Goal: Task Accomplishment & Management: Complete application form

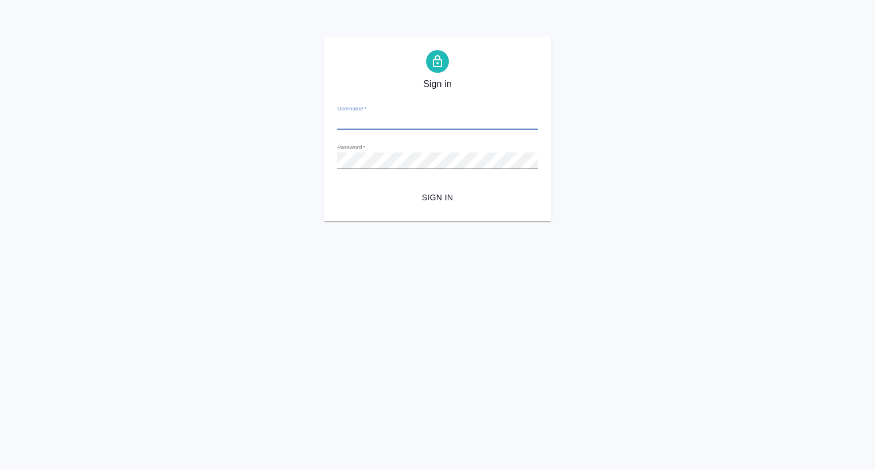
type input "[EMAIL_ADDRESS][DOMAIN_NAME]"
click at [443, 206] on button "Sign in" at bounding box center [437, 197] width 200 height 21
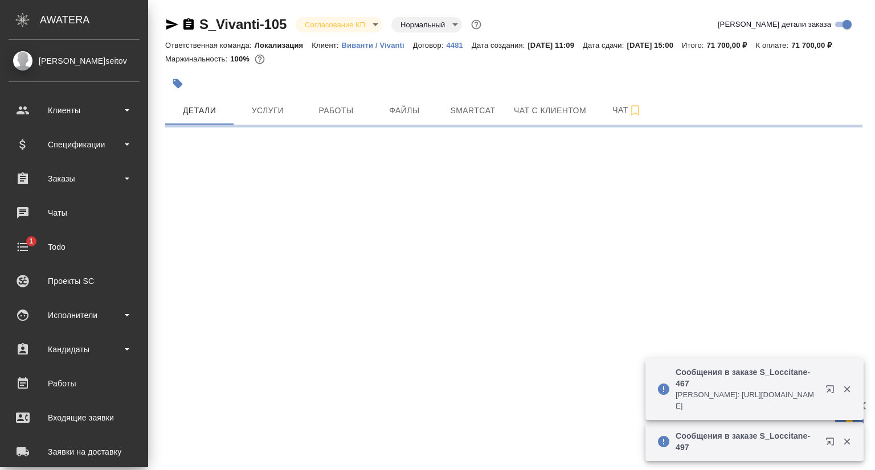
select select "RU"
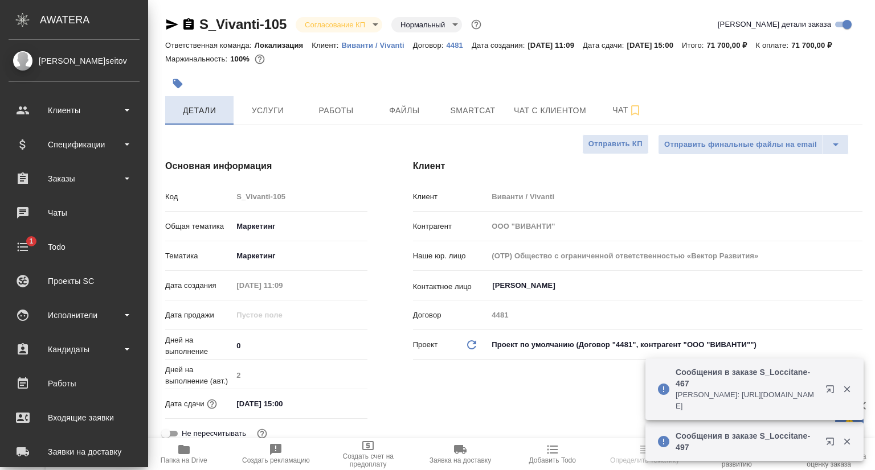
type textarea "x"
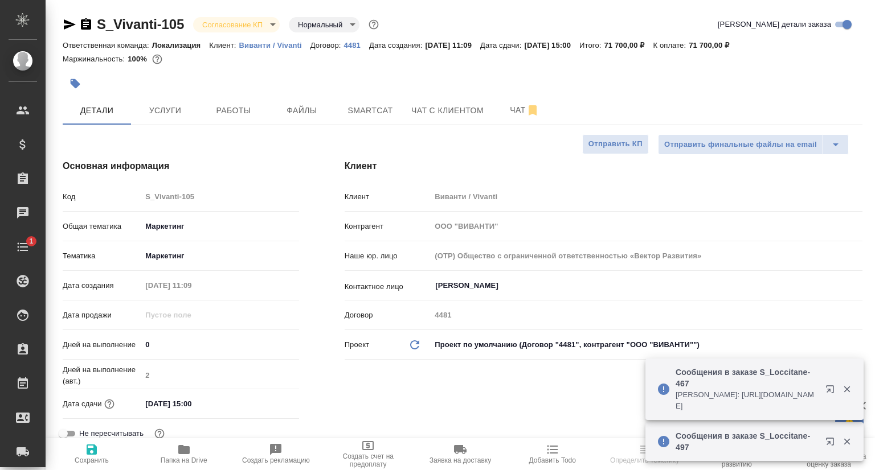
type input "Третьякова Ольга"
type input "Сеитов Павел"
type textarea "x"
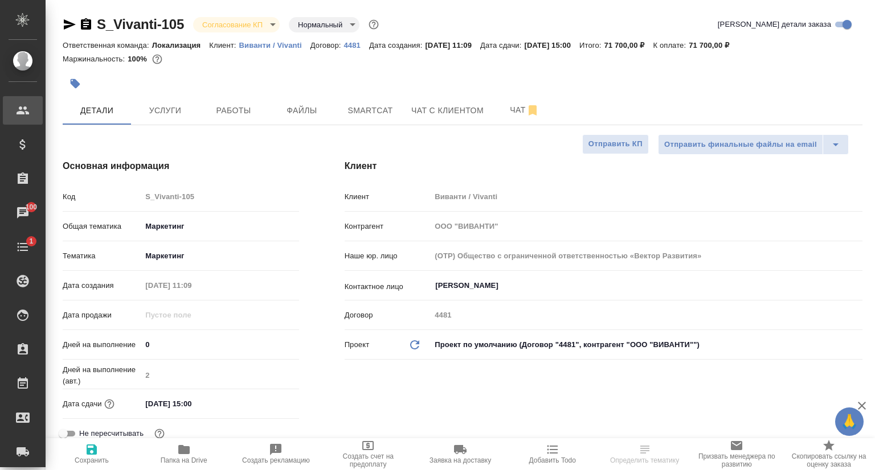
type textarea "x"
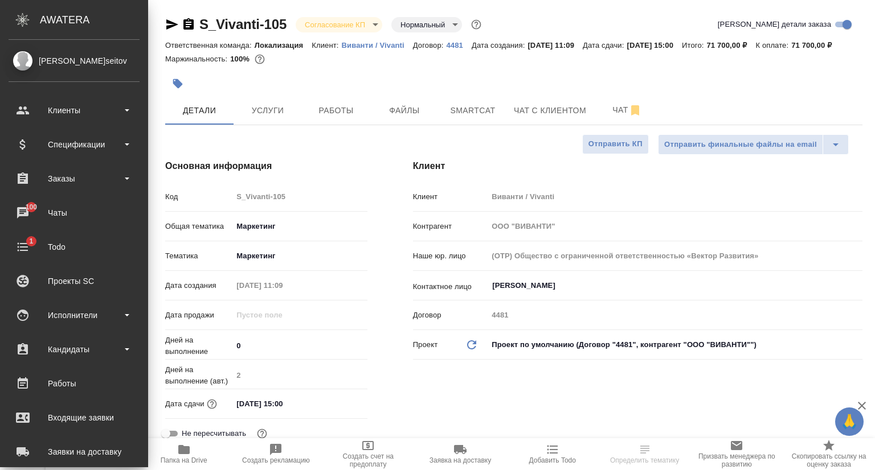
type textarea "x"
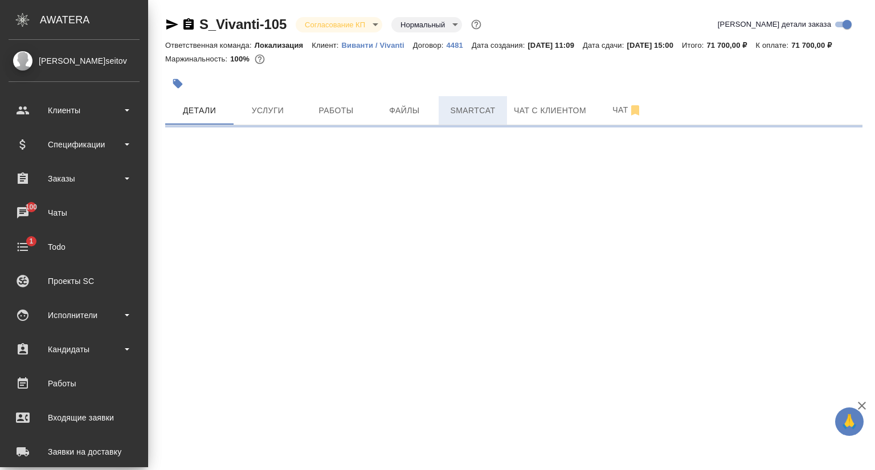
select select "RU"
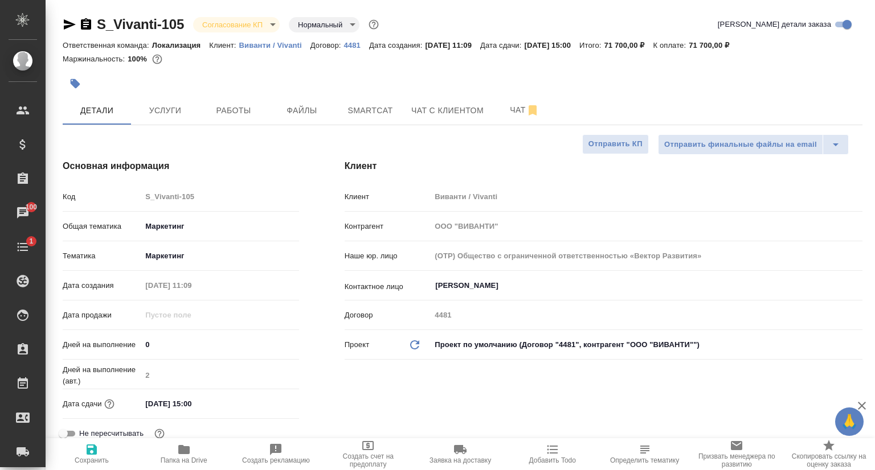
type textarea "x"
click at [66, 20] on icon "button" at bounding box center [70, 25] width 14 height 14
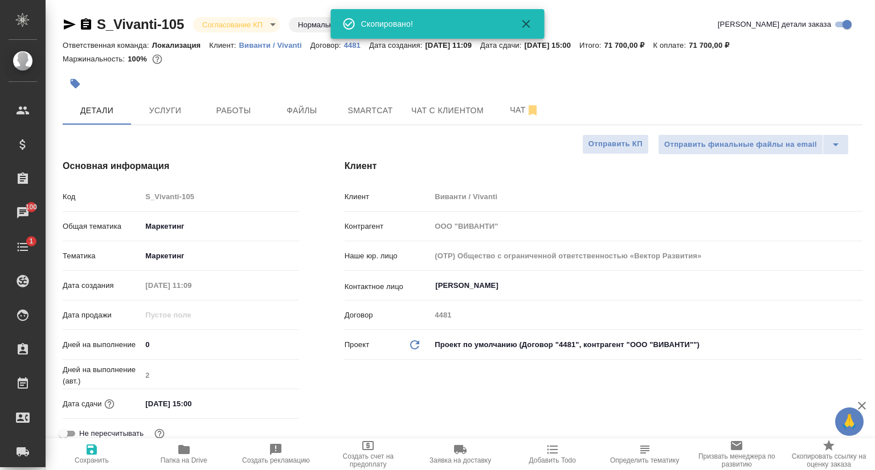
type textarea "x"
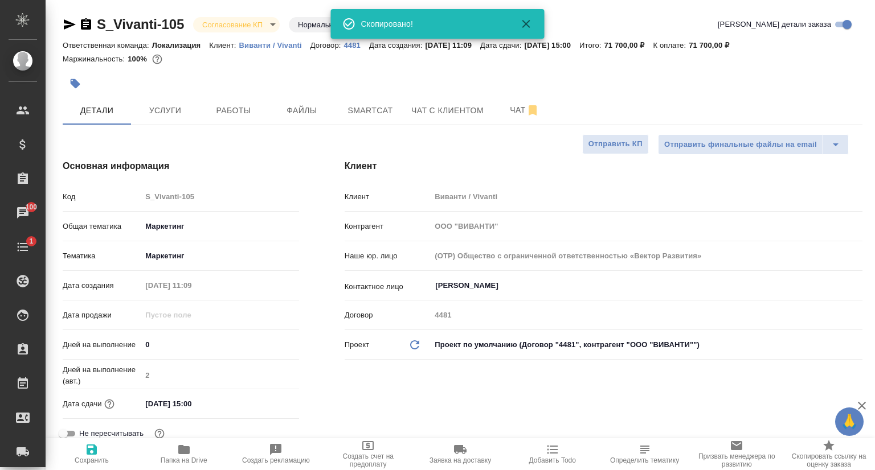
type textarea "x"
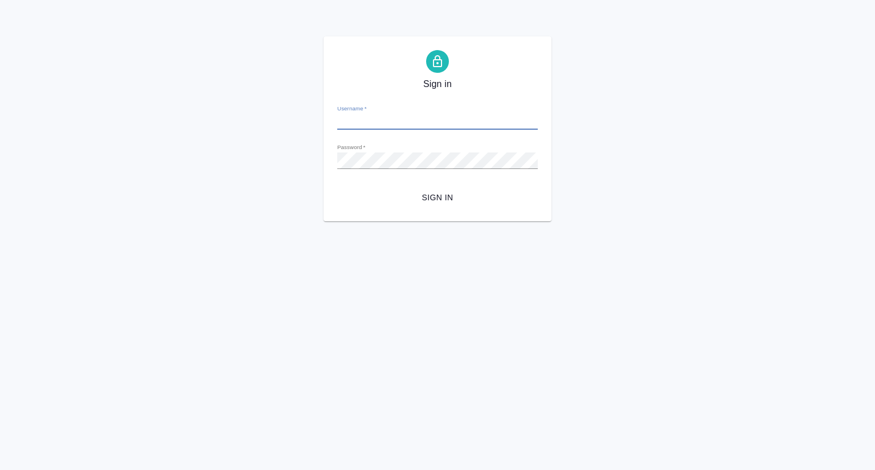
type input "[EMAIL_ADDRESS][DOMAIN_NAME]"
click at [446, 202] on span "Sign in" at bounding box center [437, 198] width 182 height 14
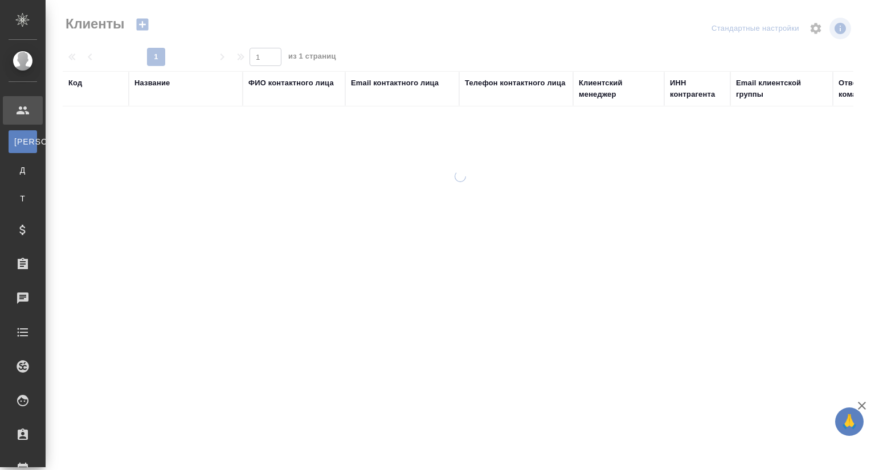
select select "RU"
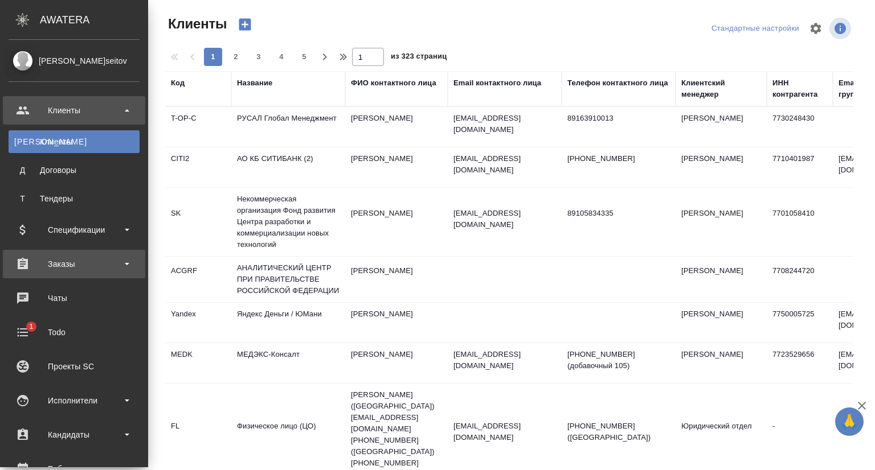
click at [59, 262] on div "Заказы" at bounding box center [74, 264] width 131 height 17
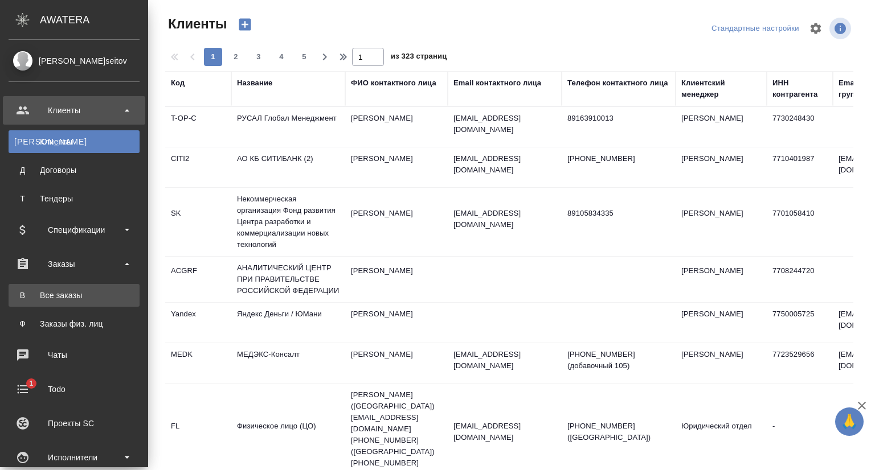
click at [89, 292] on div "Все заказы" at bounding box center [74, 295] width 120 height 11
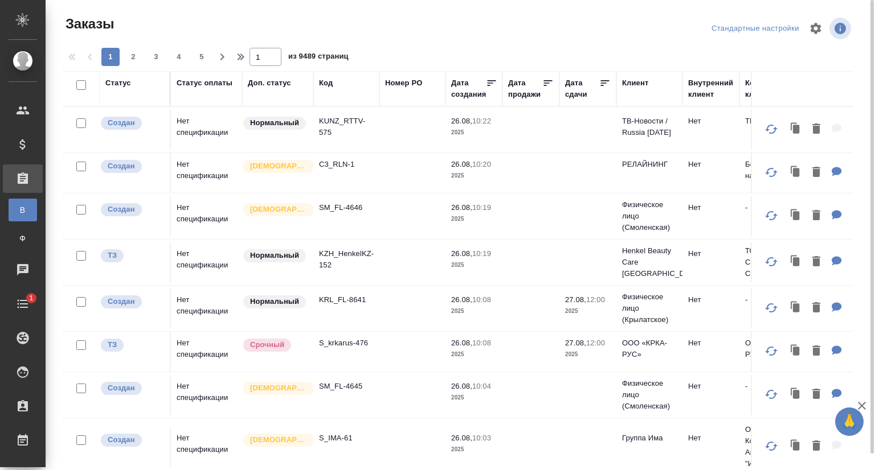
click at [326, 82] on div "Код" at bounding box center [326, 82] width 14 height 11
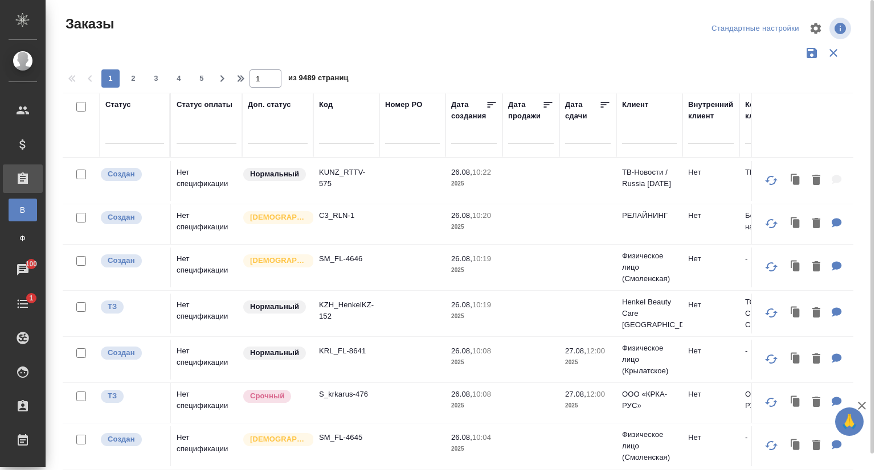
click at [330, 132] on input "text" at bounding box center [346, 136] width 55 height 14
paste input "SM_FL-4639"
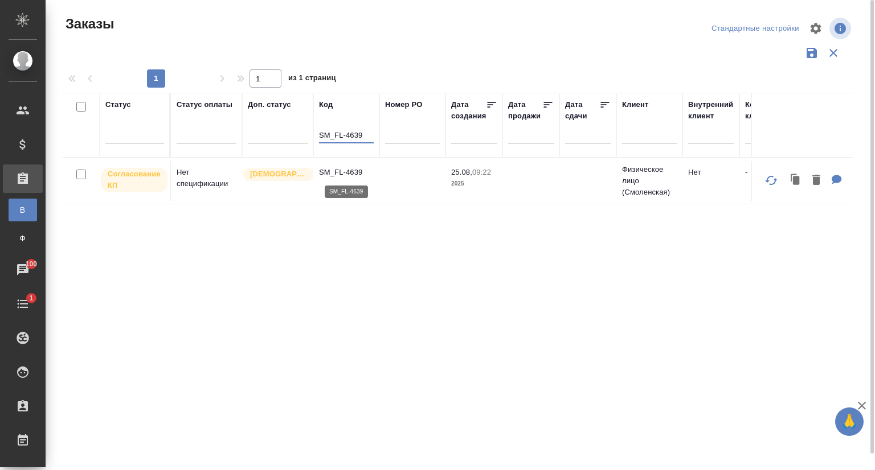
type input "SM_FL-4639"
click at [342, 175] on p "SM_FL-4639" at bounding box center [346, 172] width 55 height 11
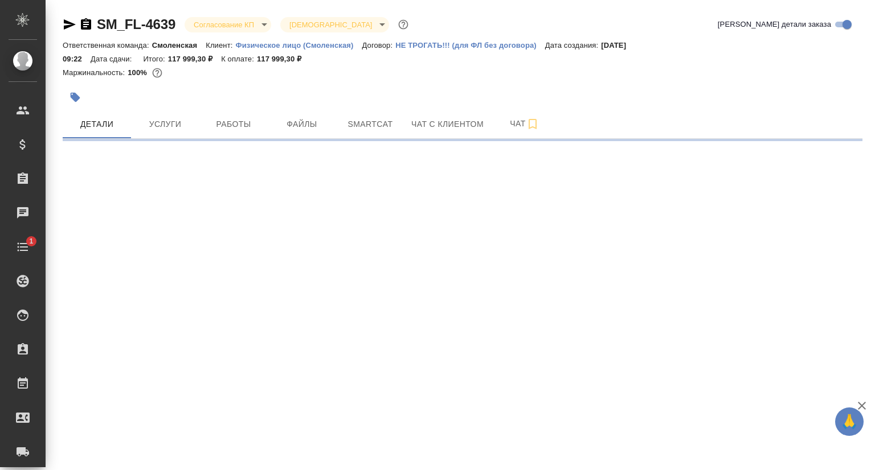
select select "RU"
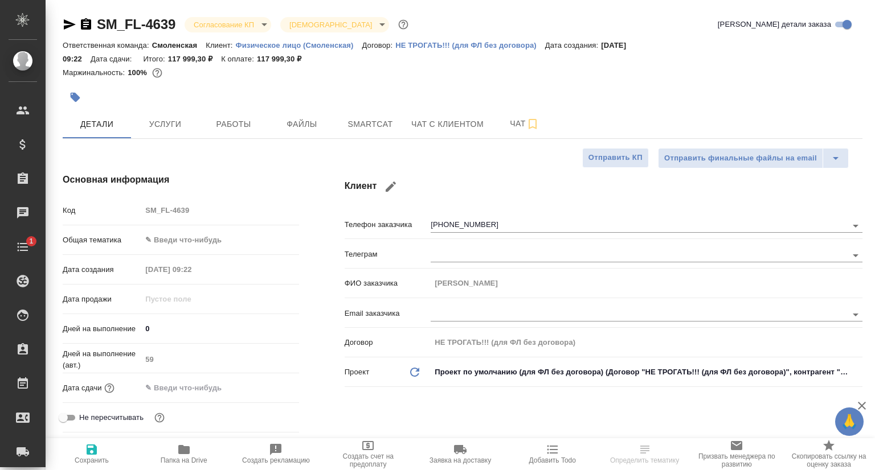
type textarea "x"
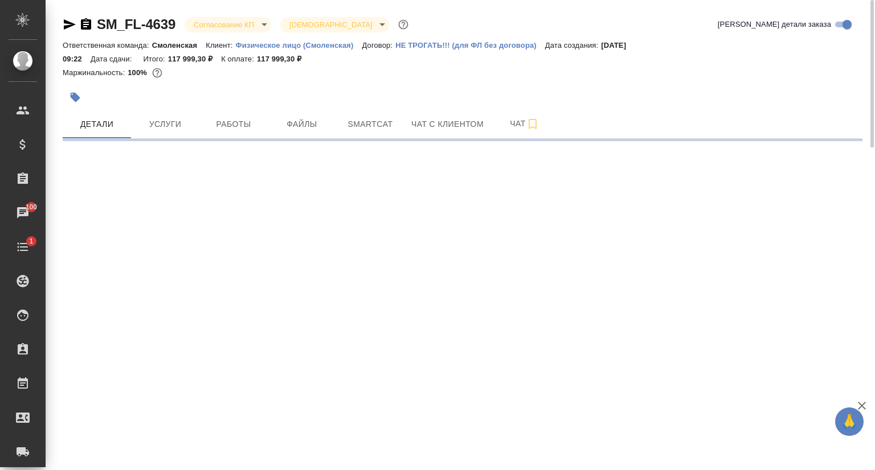
select select "RU"
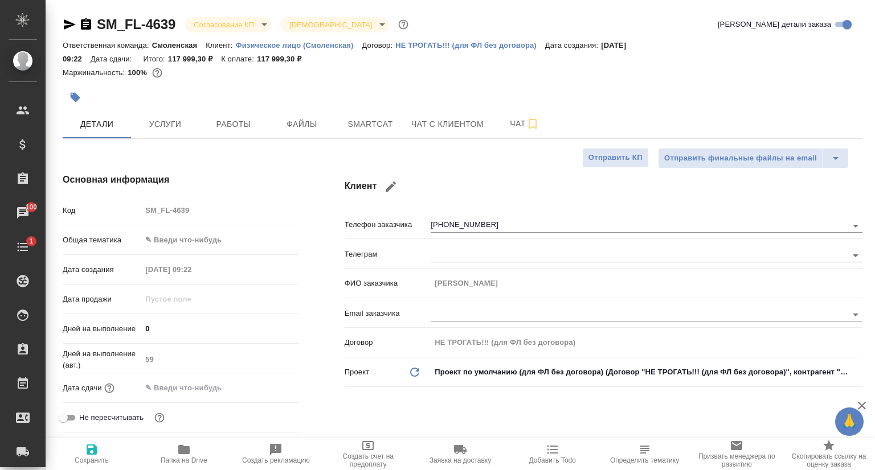
type textarea "x"
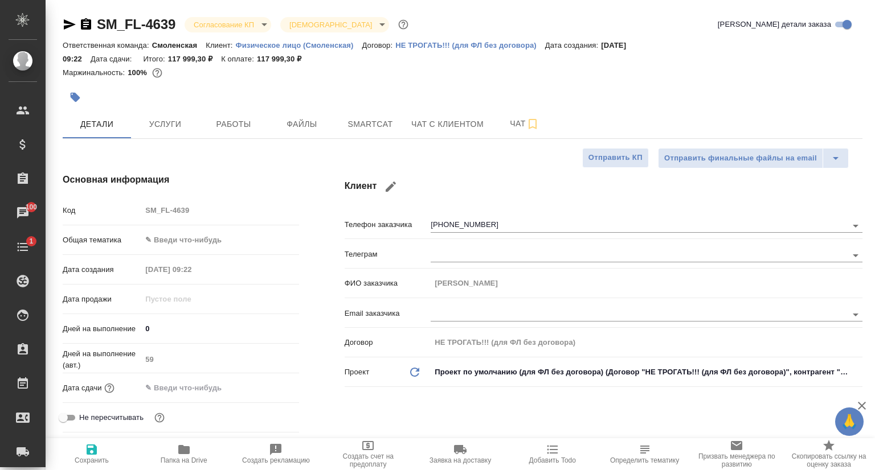
type textarea "x"
click at [161, 121] on span "Услуги" at bounding box center [165, 124] width 55 height 14
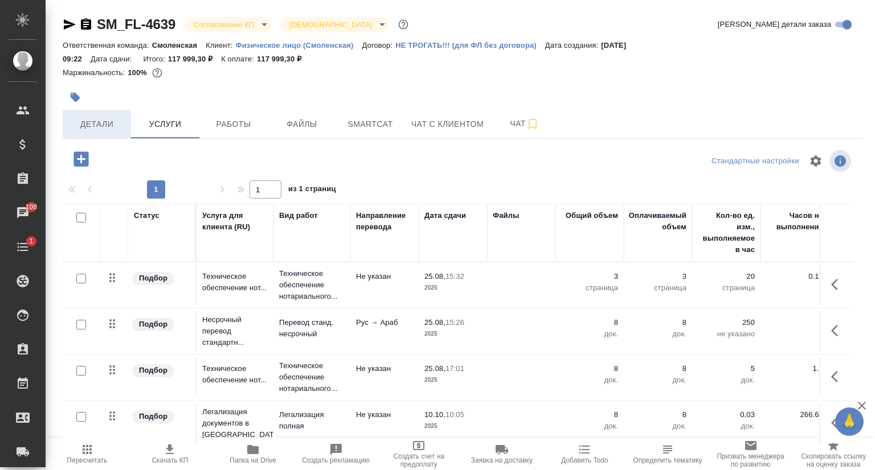
click at [89, 120] on span "Детали" at bounding box center [96, 124] width 55 height 14
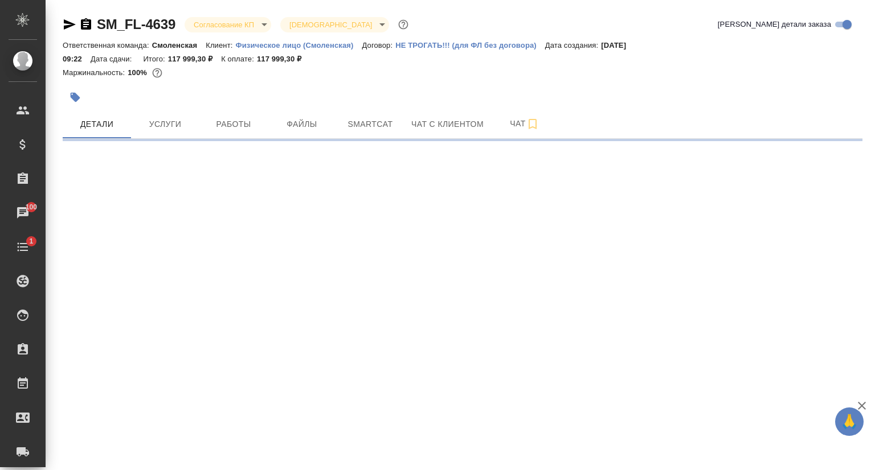
click at [68, 23] on icon "button" at bounding box center [70, 24] width 12 height 10
select select "RU"
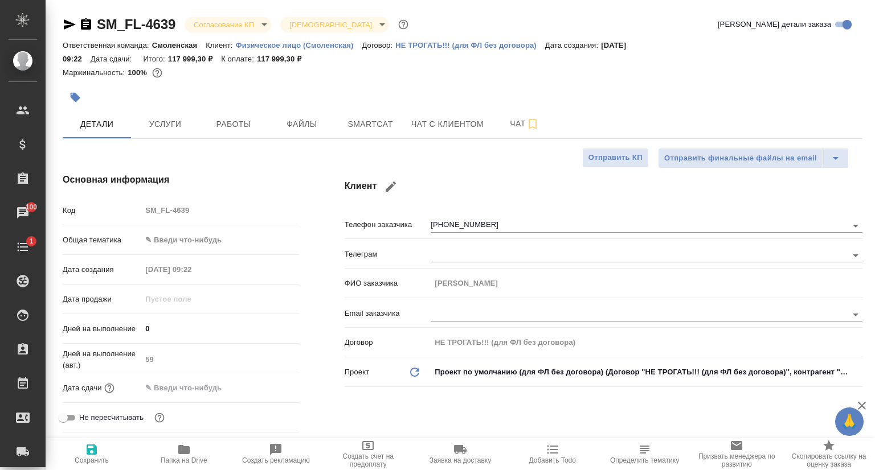
type textarea "x"
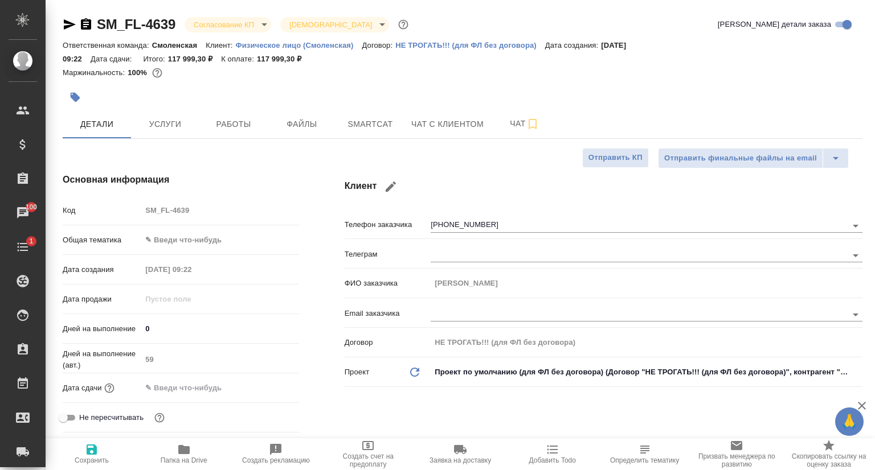
type textarea "x"
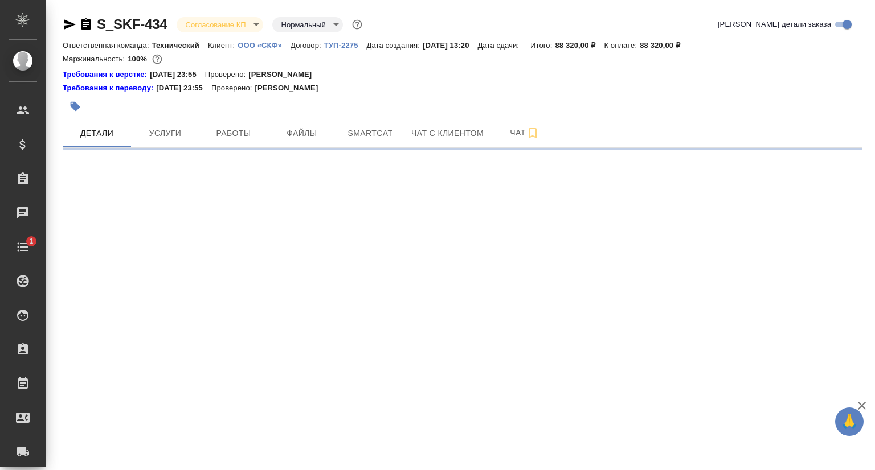
select select "RU"
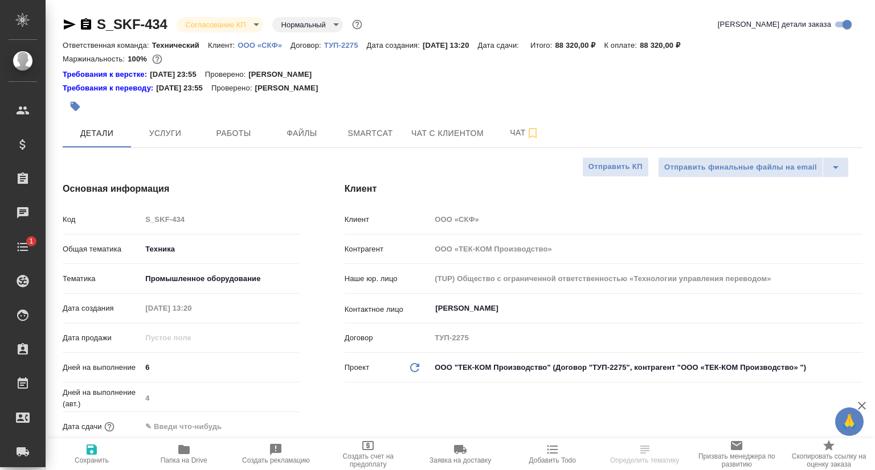
type textarea "x"
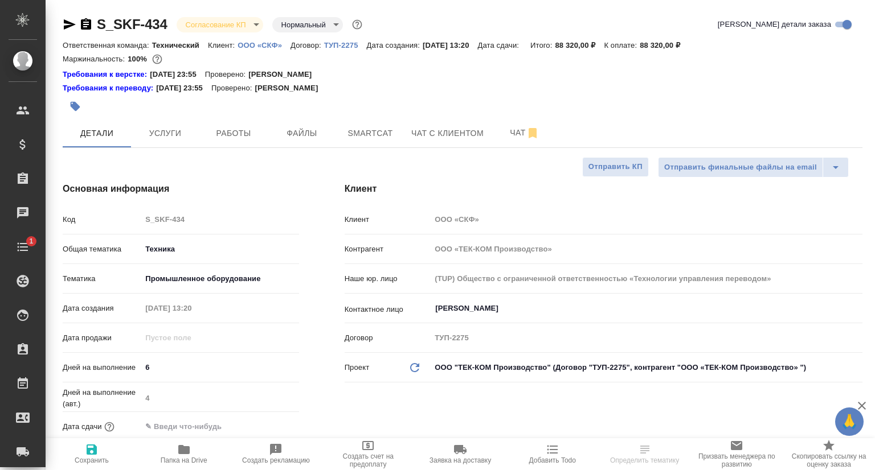
type textarea "x"
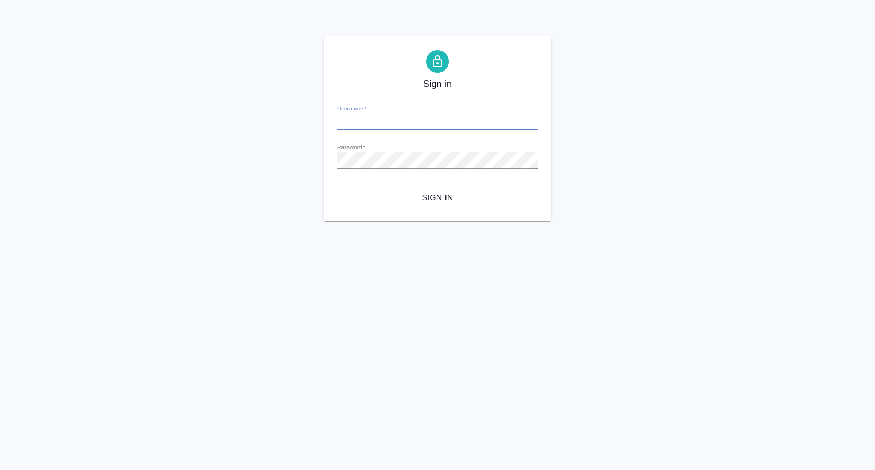
type input "[EMAIL_ADDRESS][DOMAIN_NAME]"
drag, startPoint x: 436, startPoint y: 199, endPoint x: 446, endPoint y: 253, distance: 55.0
click at [436, 198] on span "Sign in" at bounding box center [437, 198] width 182 height 14
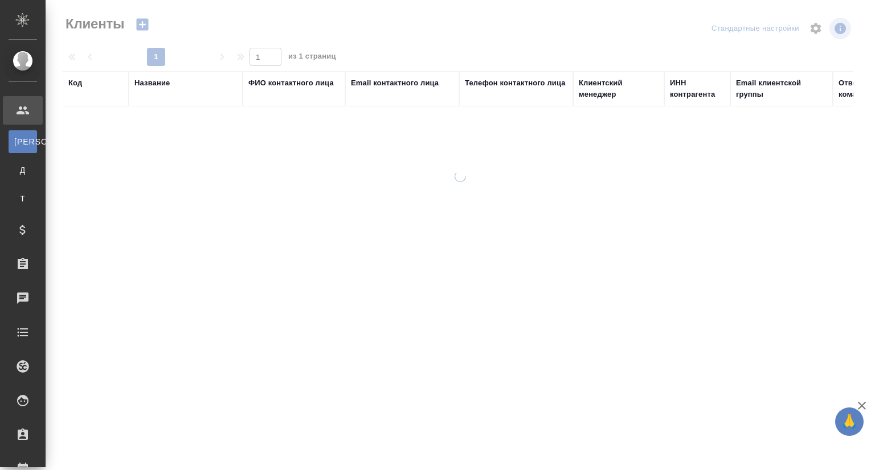
select select "RU"
